Goal: Find contact information: Find contact information

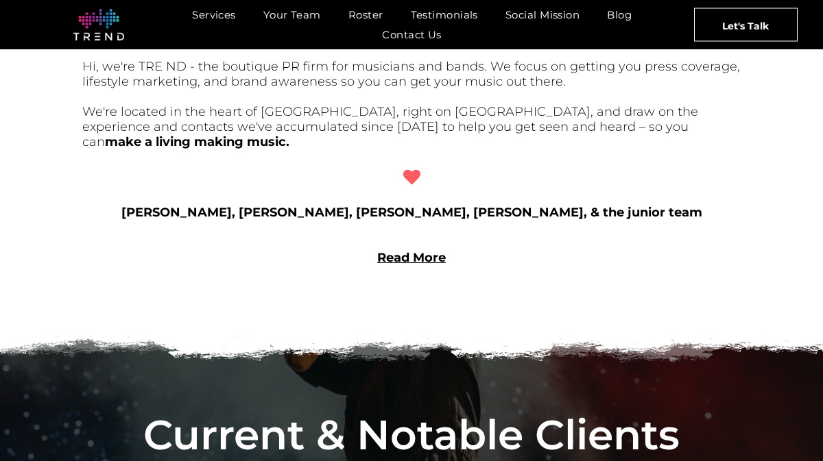
scroll to position [1142, 0]
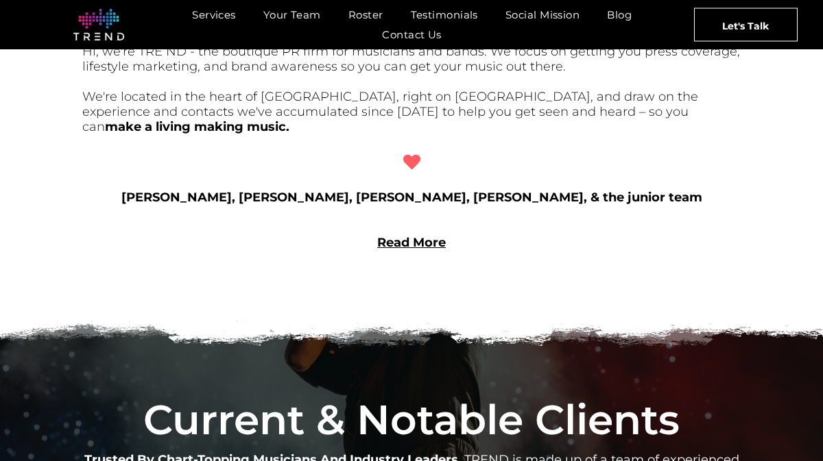
click at [413, 235] on link "Read More" at bounding box center [411, 242] width 69 height 15
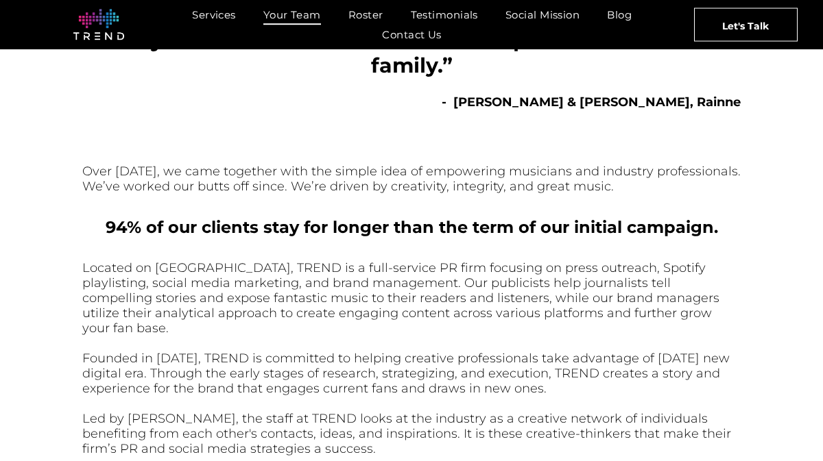
scroll to position [323, 0]
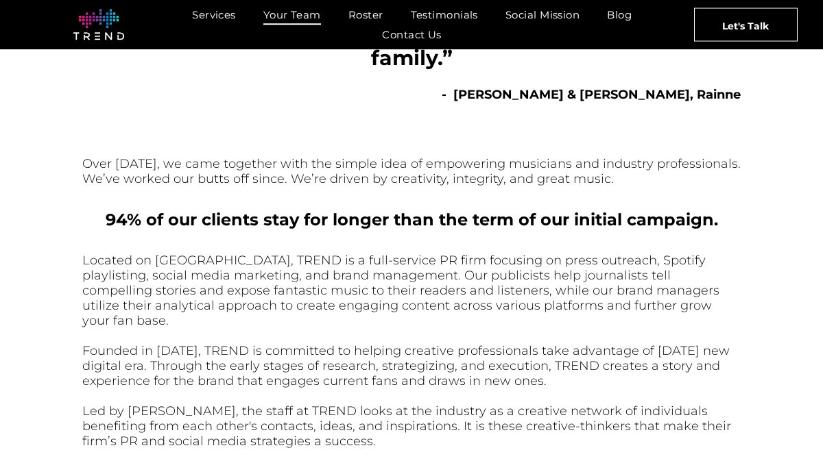
click at [241, 343] on span "Founded in [DATE], TREND is committed to helping creative professionals take ad…" at bounding box center [405, 365] width 647 height 45
click at [296, 263] on font "Located on [GEOGRAPHIC_DATA], TREND is a full-service PR firm focusing on press…" at bounding box center [400, 290] width 637 height 75
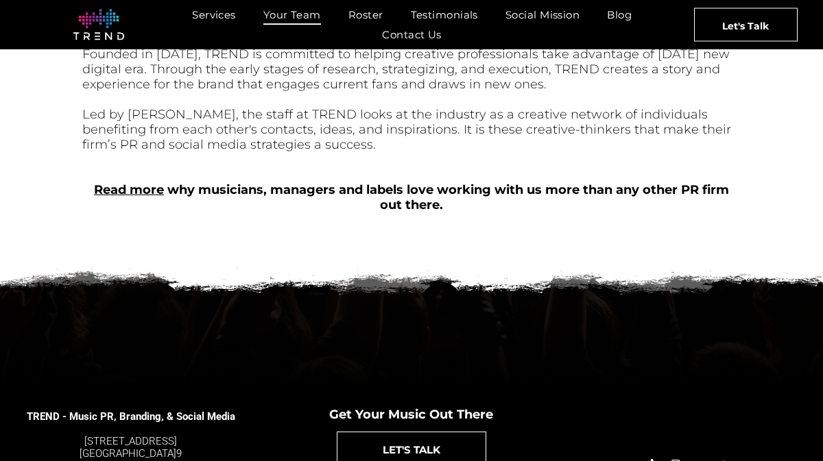
scroll to position [622, 0]
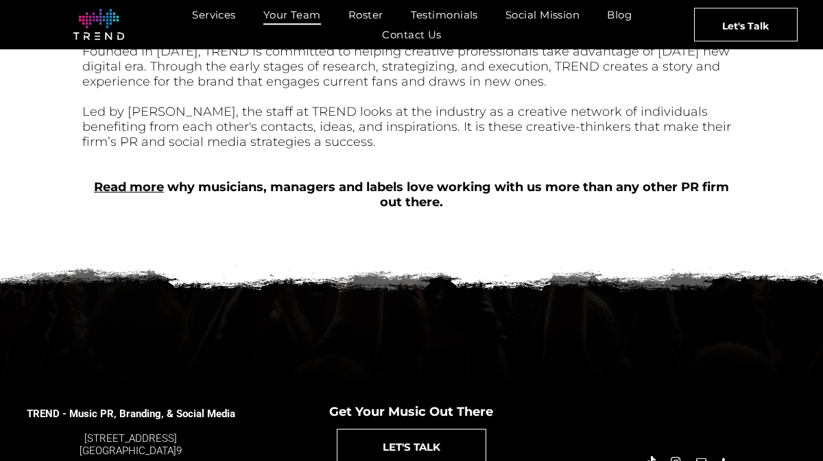
click at [428, 149] on div at bounding box center [411, 156] width 658 height 15
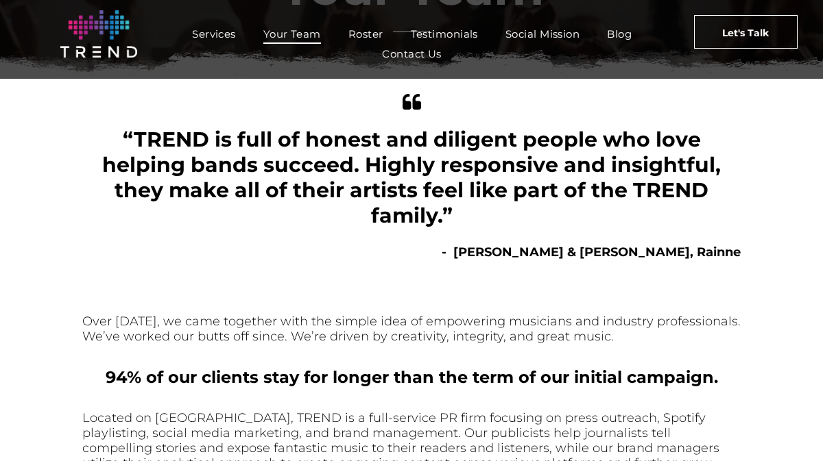
scroll to position [166, 0]
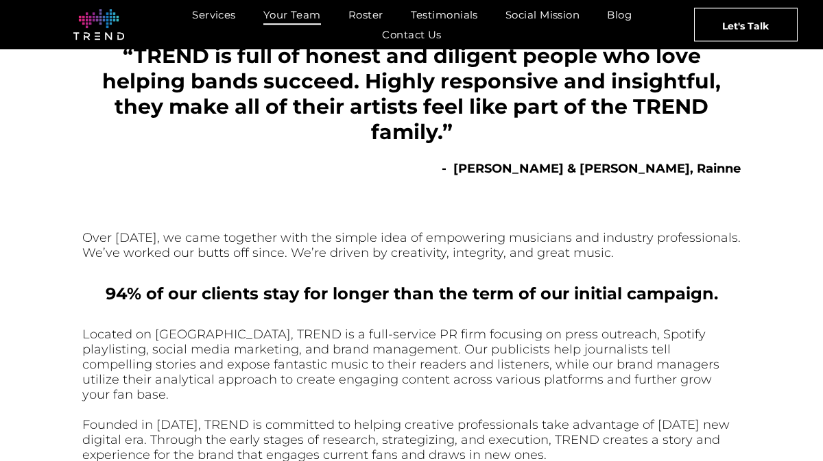
scroll to position [677, 0]
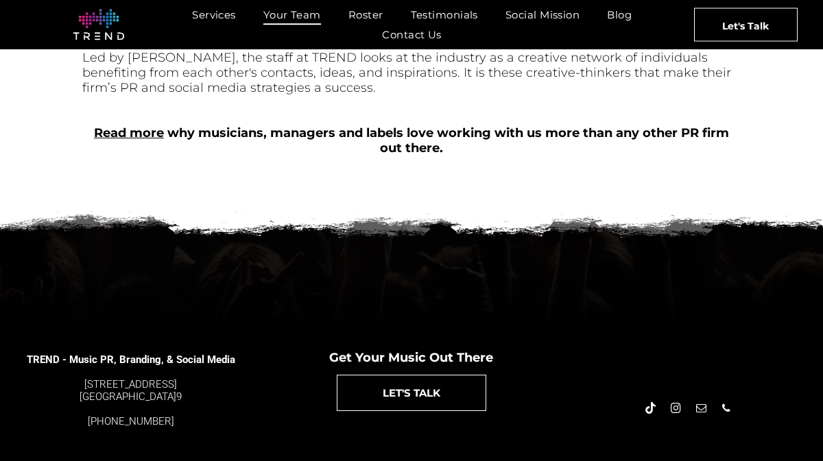
click at [679, 401] on span "instagram" at bounding box center [675, 408] width 15 height 15
